Goal: Information Seeking & Learning: Find specific fact

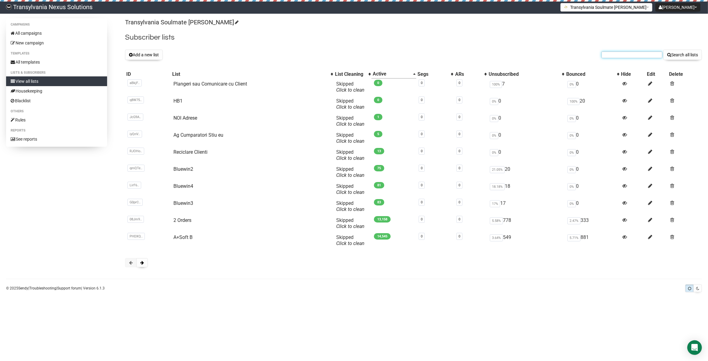
paste input "nancy_frenzel@yahoo.de"
type input "nancy_frenzel@yahoo.de"
click at [684, 57] on button "Search all lists" at bounding box center [682, 55] width 39 height 10
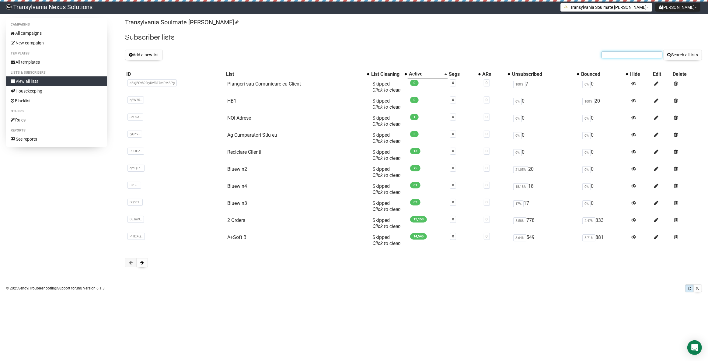
click at [631, 52] on input "text" at bounding box center [631, 54] width 61 height 7
paste input "nancy_frenzel@yahoo.de"
click at [611, 53] on input "nancy_frenzel@yahoo.de" at bounding box center [631, 54] width 61 height 7
type input "nancy_frenzel@yahoo.de"
click at [679, 55] on button "Search all lists" at bounding box center [682, 55] width 39 height 10
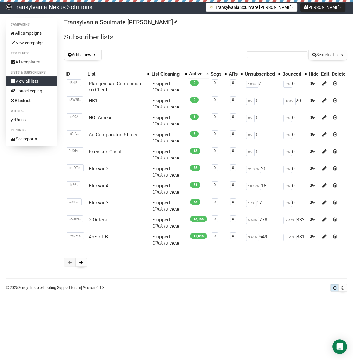
click at [280, 51] on form "Search all lists" at bounding box center [297, 55] width 100 height 10
click at [273, 57] on input "text" at bounding box center [277, 54] width 61 height 7
paste input "[EMAIL_ADDRESS][PERSON_NAME][DOMAIN_NAME]"
type input "[EMAIL_ADDRESS][PERSON_NAME][DOMAIN_NAME]"
click at [322, 57] on button "Search all lists" at bounding box center [328, 55] width 39 height 10
